Goal: Information Seeking & Learning: Understand process/instructions

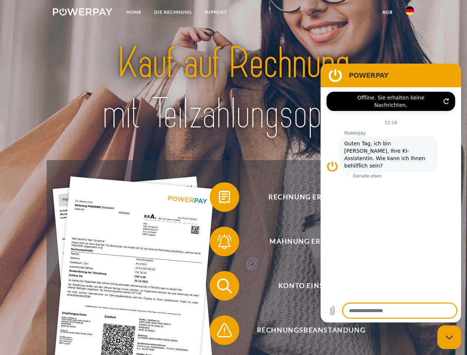
click at [83, 13] on img at bounding box center [83, 11] width 60 height 7
click at [410, 13] on img at bounding box center [410, 10] width 9 height 9
click at [387, 12] on link "agb" at bounding box center [387, 12] width 23 height 13
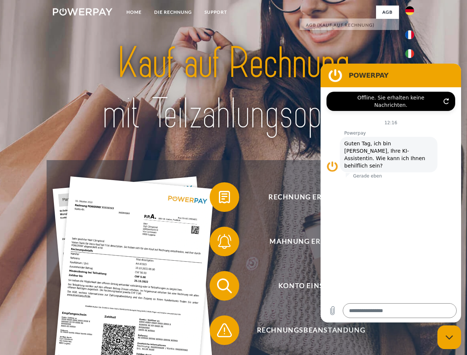
click at [219, 199] on span at bounding box center [213, 197] width 37 height 37
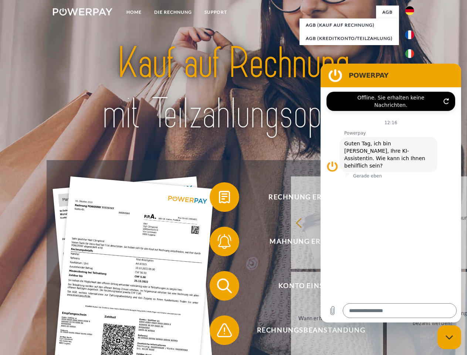
click at [219, 243] on span at bounding box center [213, 241] width 37 height 37
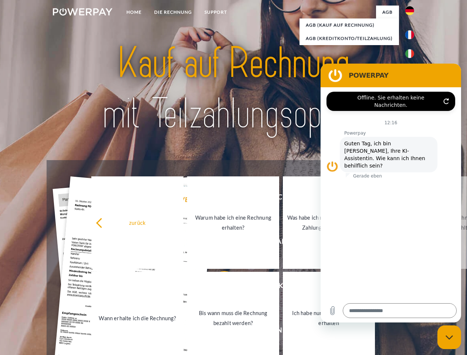
click at [219, 288] on link "Bis wann muss die Rechnung bezahlt werden?" at bounding box center [233, 318] width 92 height 93
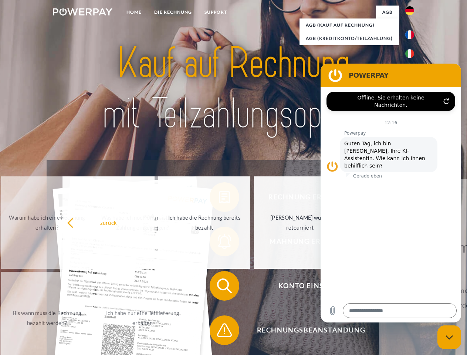
click at [219, 332] on span at bounding box center [213, 330] width 37 height 37
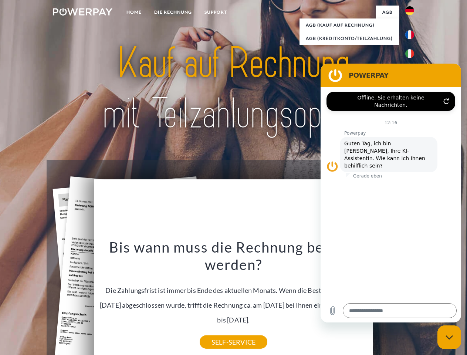
click at [450, 338] on icon "Messaging-Fenster schließen" at bounding box center [450, 337] width 8 height 5
type textarea "*"
